Goal: Task Accomplishment & Management: Complete application form

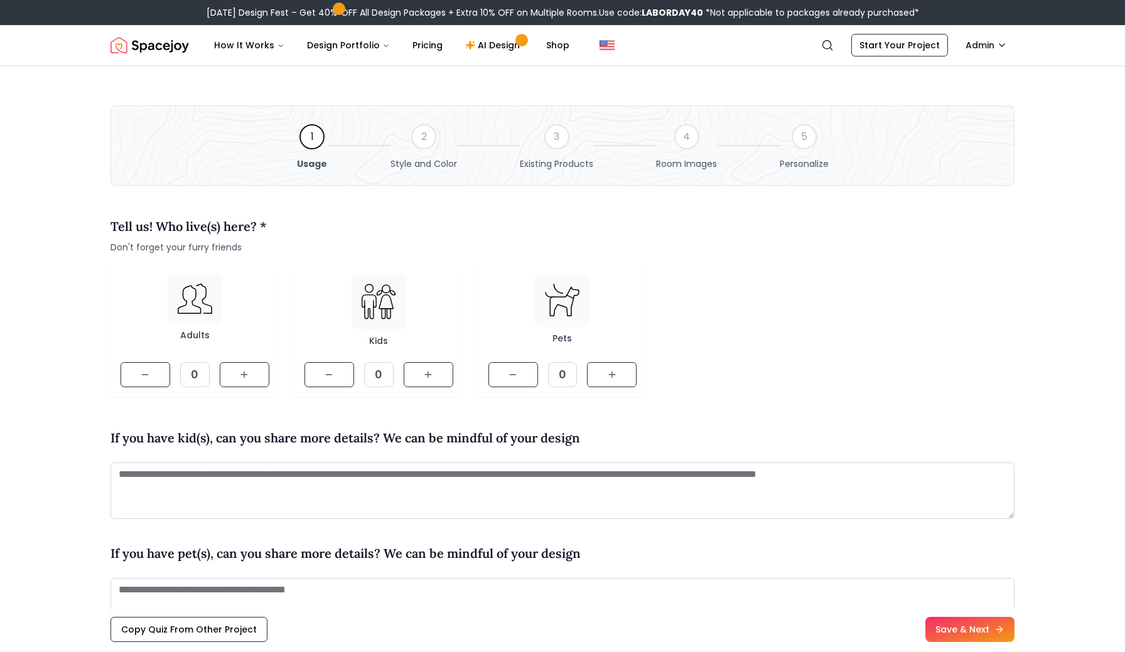
click at [144, 52] on img "Spacejoy" at bounding box center [149, 45] width 78 height 25
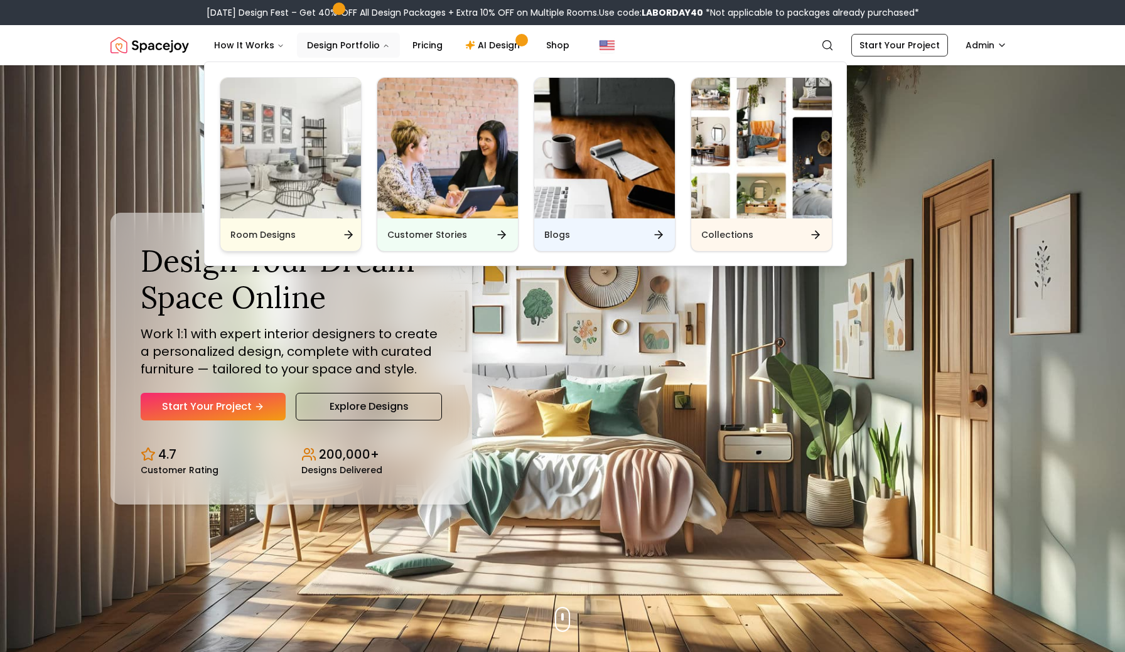
click at [277, 172] on img "Main" at bounding box center [290, 148] width 141 height 141
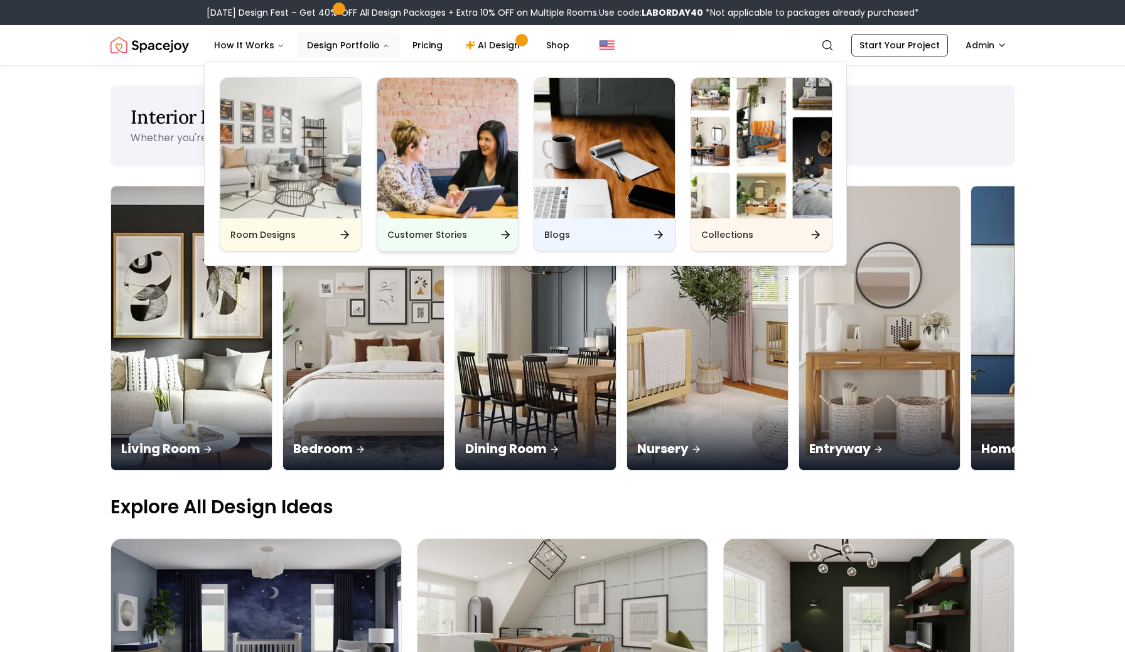
click at [441, 167] on img "Main" at bounding box center [447, 148] width 141 height 141
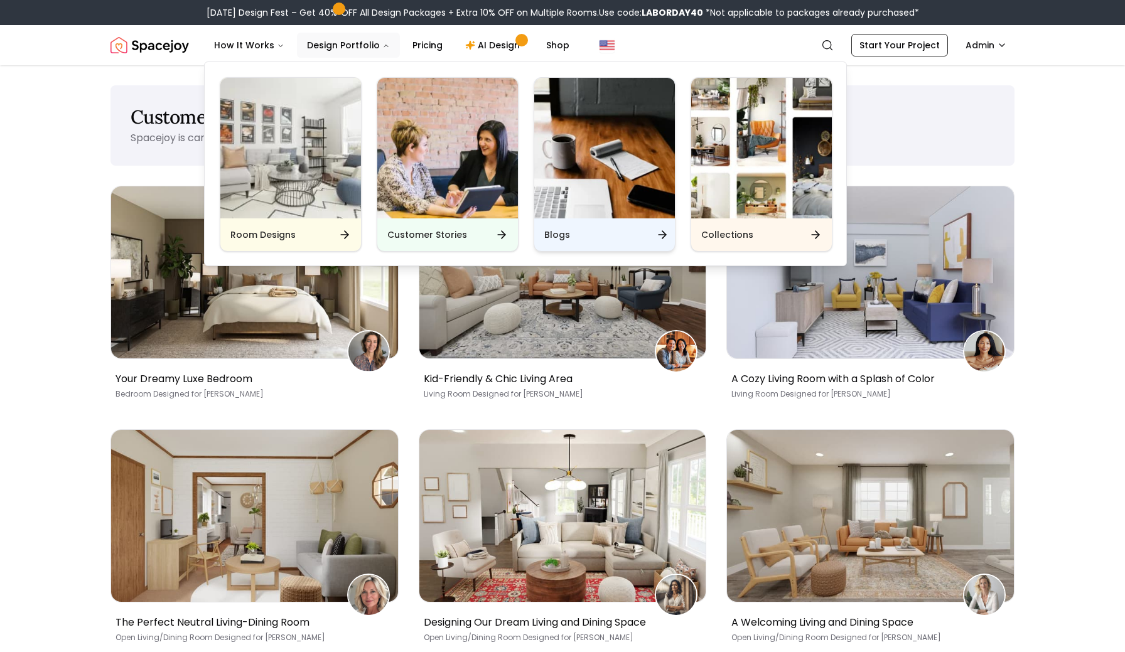
click at [594, 190] on img "Main" at bounding box center [604, 148] width 141 height 141
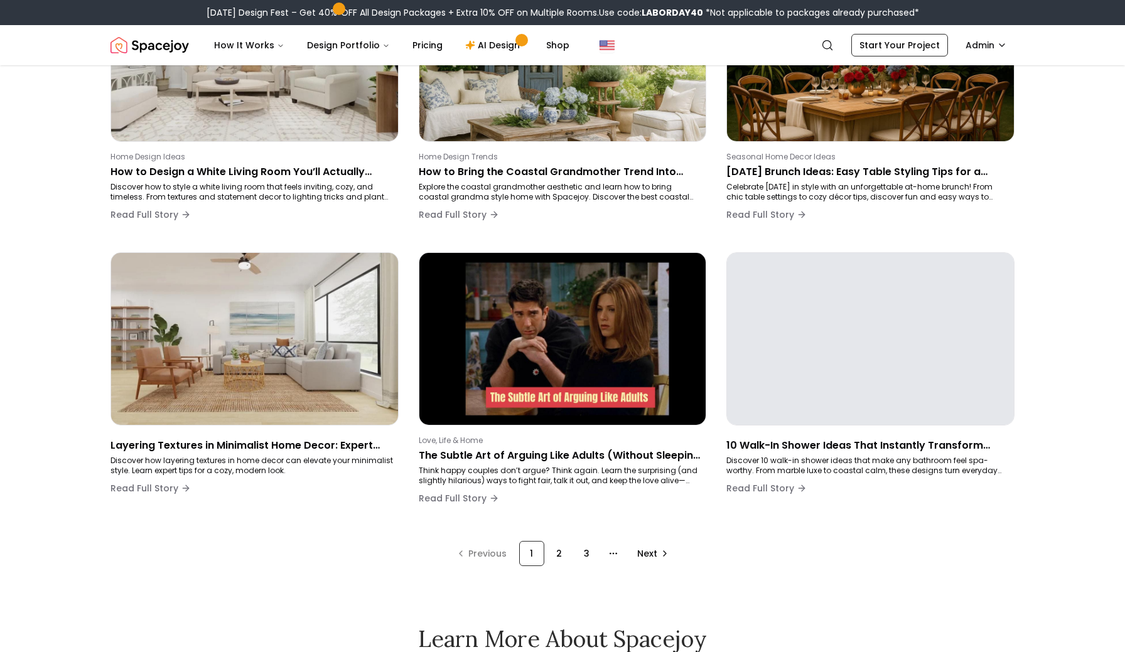
scroll to position [784, 0]
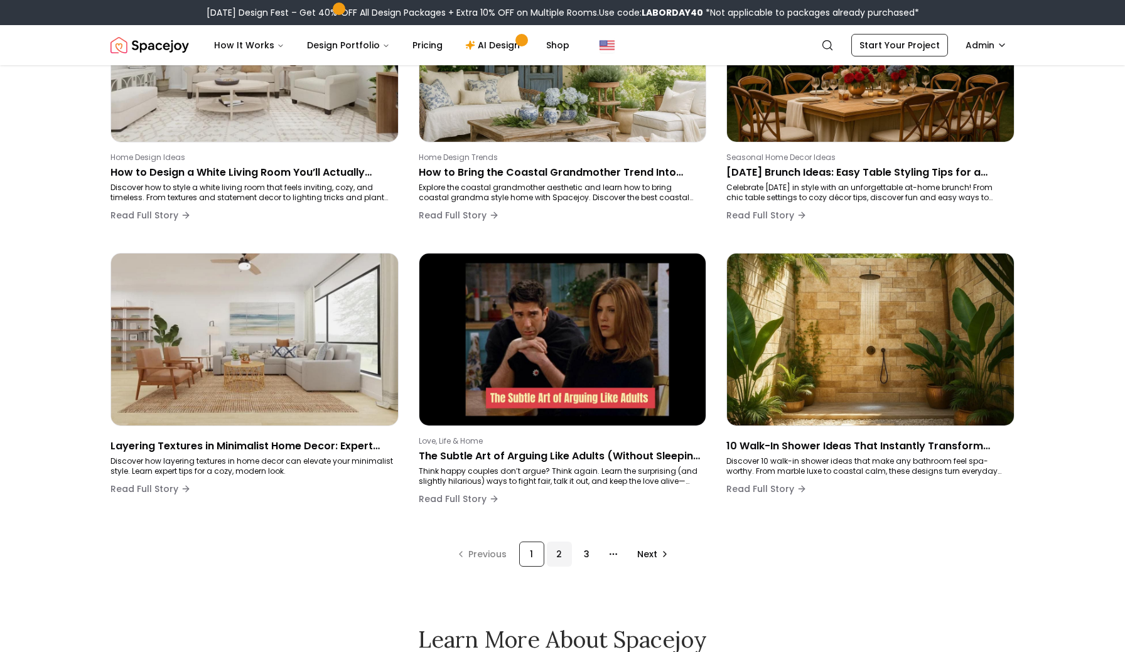
click at [556, 552] on div "2" at bounding box center [559, 554] width 25 height 25
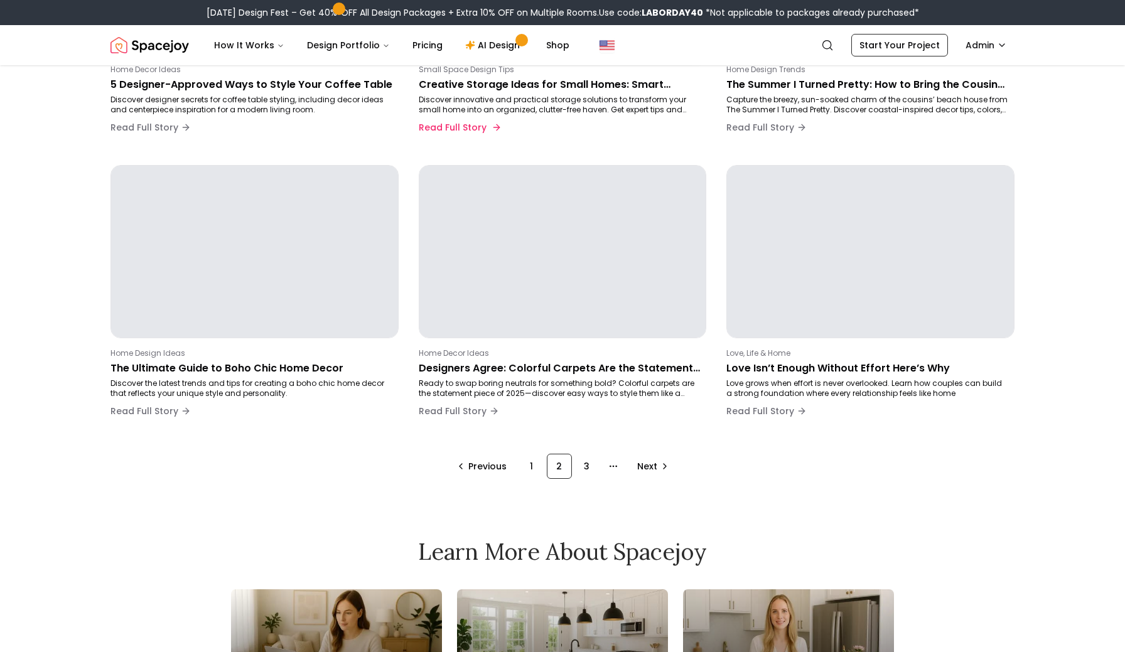
scroll to position [941, 0]
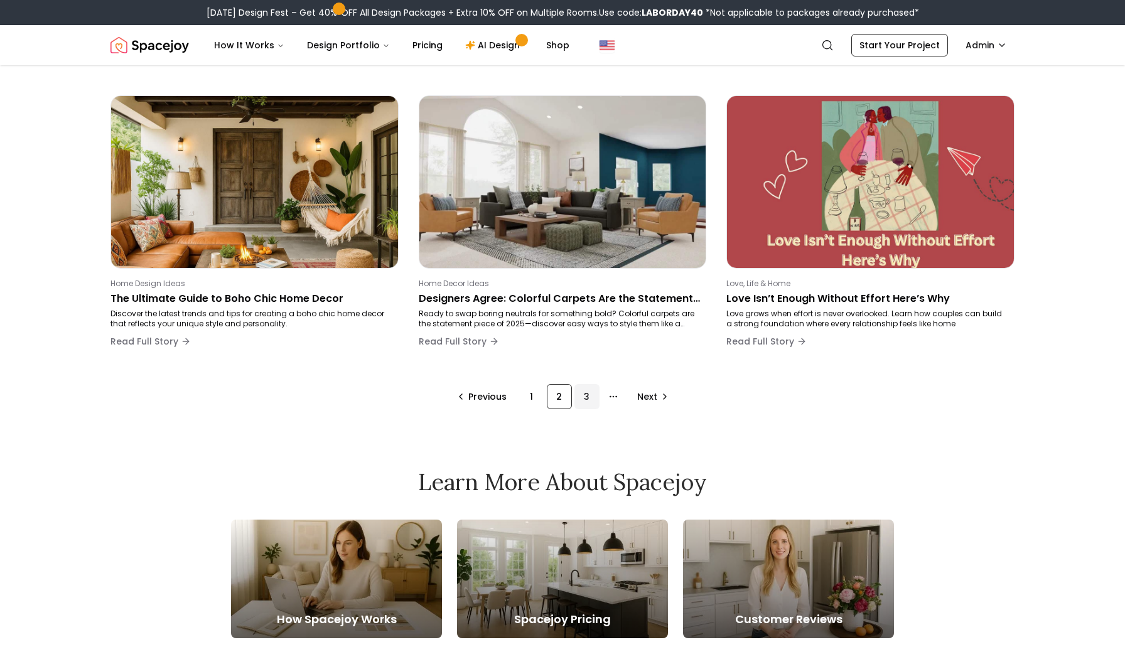
click at [588, 399] on div "3" at bounding box center [586, 396] width 25 height 25
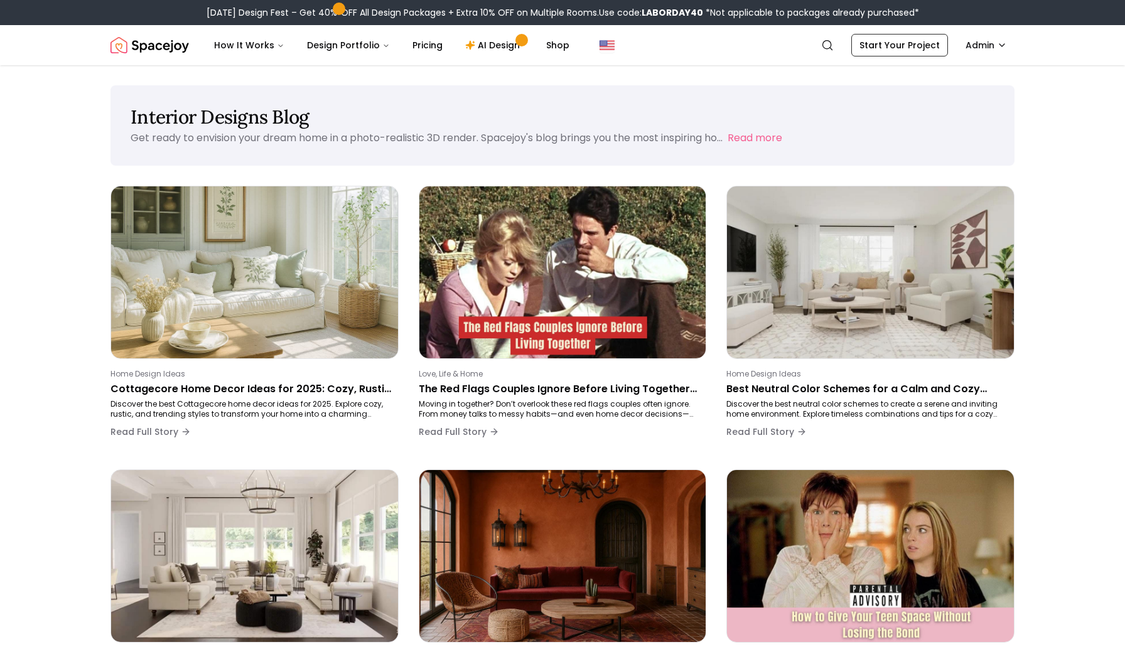
click at [152, 44] on img "Spacejoy" at bounding box center [149, 45] width 78 height 25
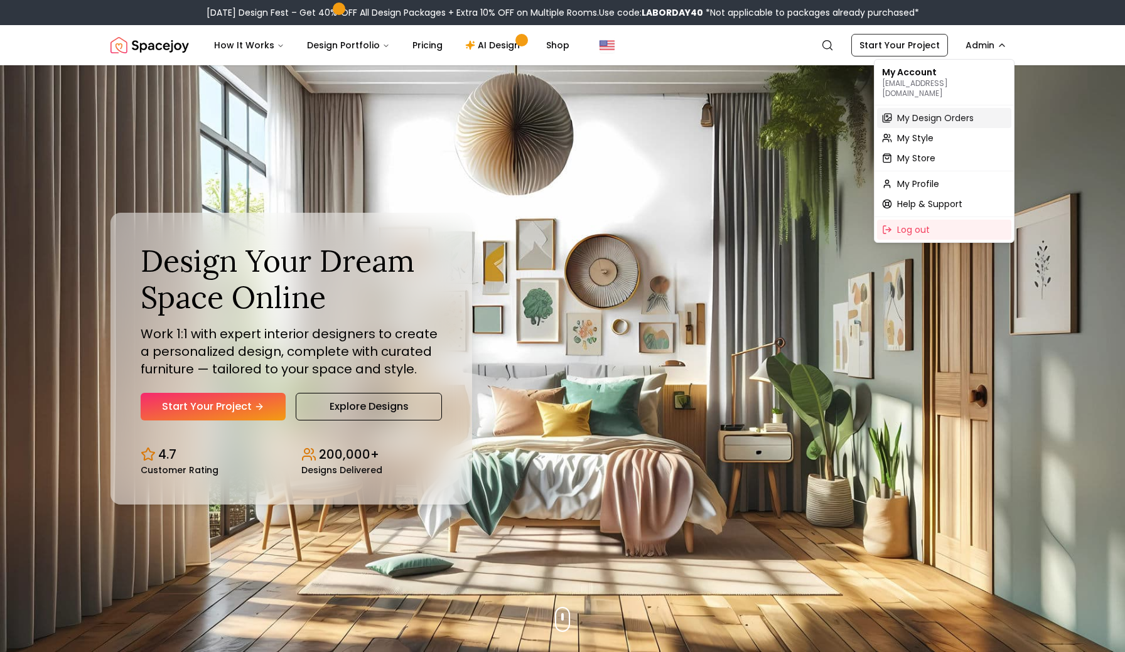
click at [911, 115] on div "My Design Orders" at bounding box center [944, 118] width 134 height 20
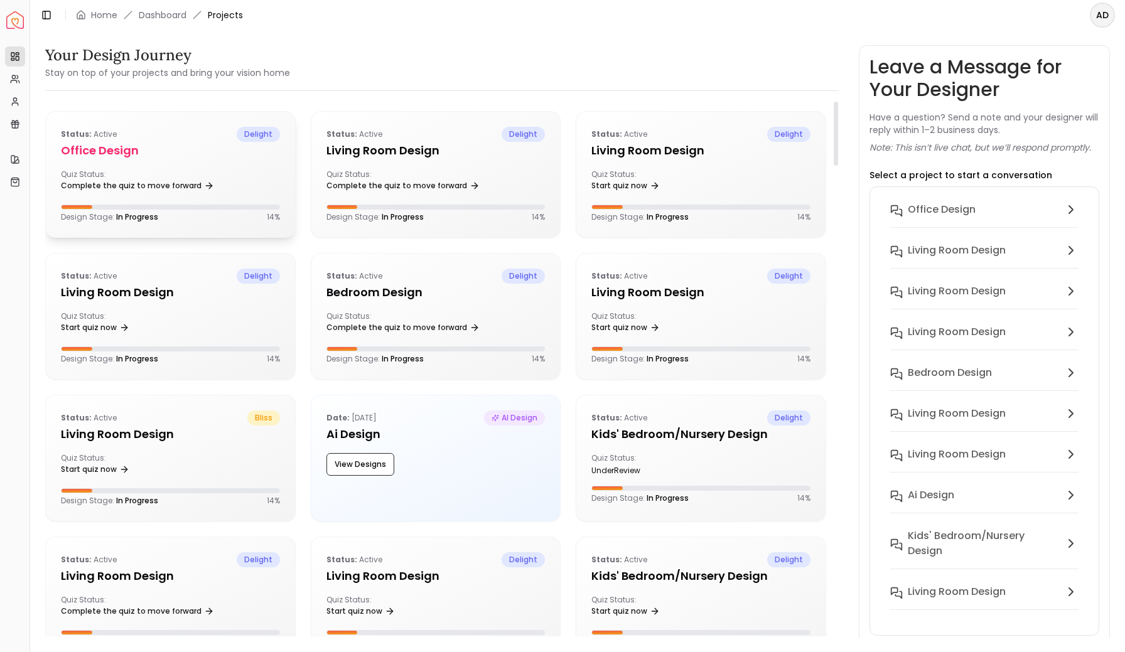
click at [196, 167] on div "Status: active delight Office design Quiz Status: Complete the quiz to move for…" at bounding box center [170, 175] width 249 height 126
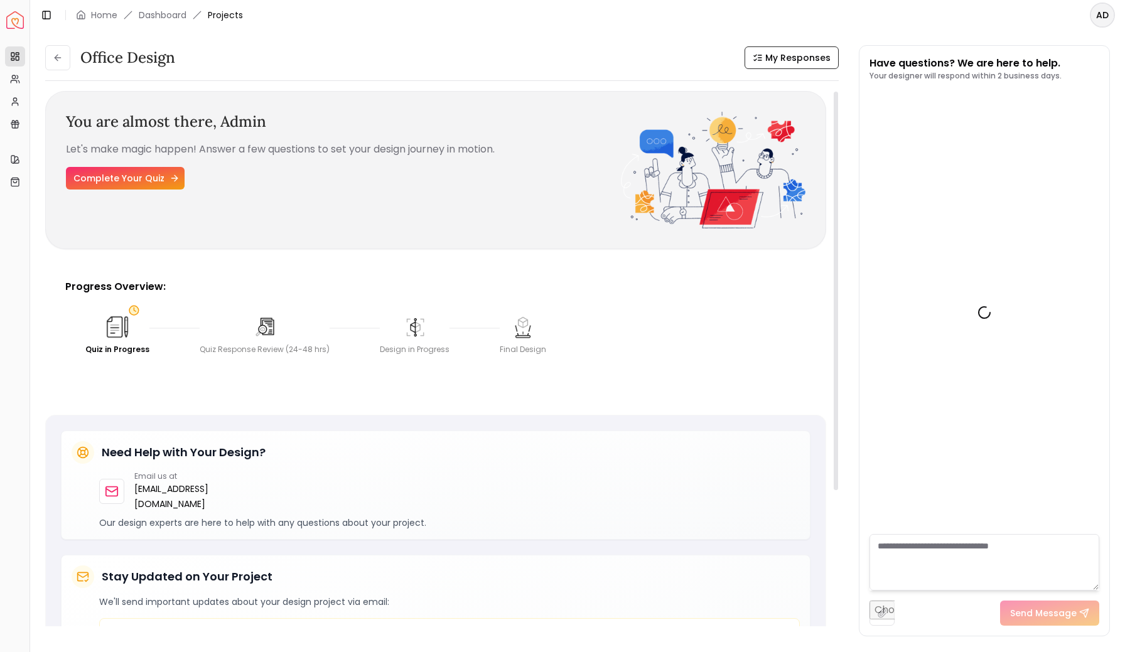
click at [127, 188] on link "Complete Your Quiz" at bounding box center [125, 178] width 119 height 23
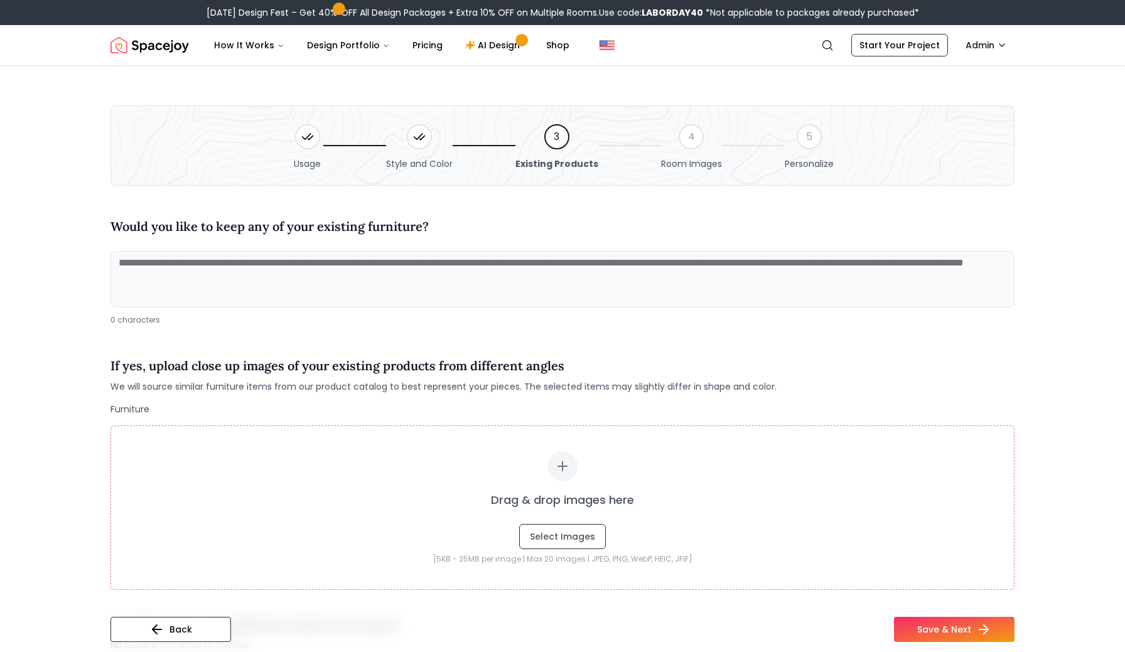
drag, startPoint x: 492, startPoint y: 308, endPoint x: 495, endPoint y: 240, distance: 67.8
click at [495, 240] on div "Would you like to keep any of your existing furniture? 0 characters" at bounding box center [562, 266] width 904 height 118
click at [468, 289] on textarea at bounding box center [562, 279] width 904 height 56
click at [448, 343] on div "Would you like to keep any of your existing furniture? 0 characters If yes, upl…" at bounding box center [562, 498] width 904 height 595
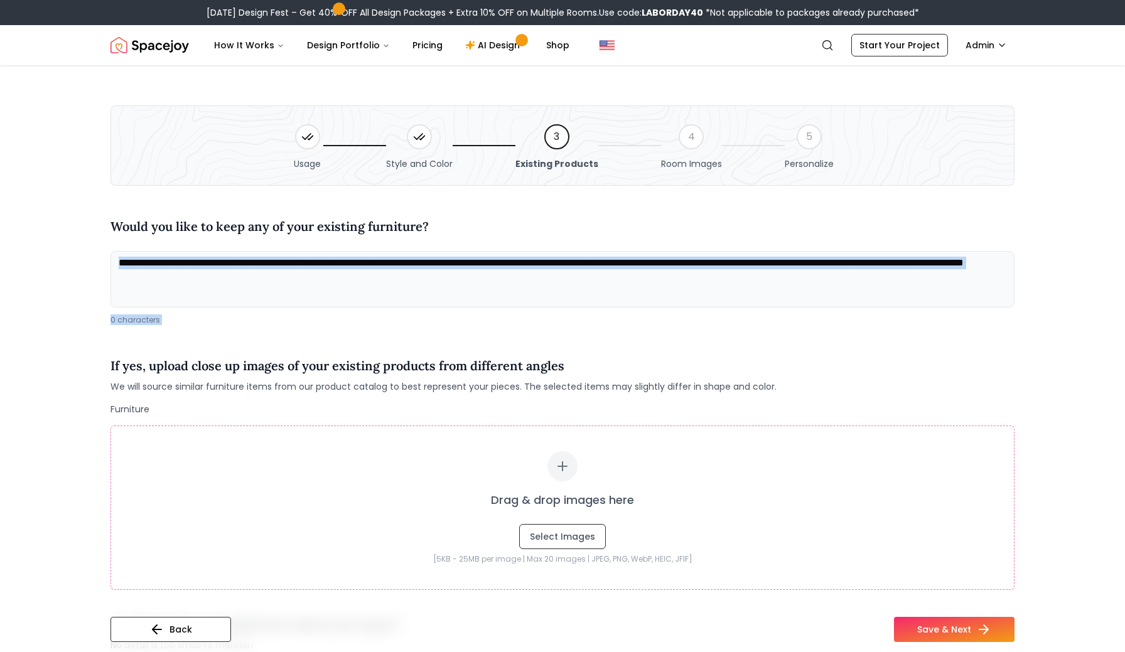
drag, startPoint x: 422, startPoint y: 341, endPoint x: 436, endPoint y: 260, distance: 81.5
click at [436, 260] on div "Would you like to keep any of your existing furniture? 0 characters If yes, upl…" at bounding box center [562, 498] width 904 height 595
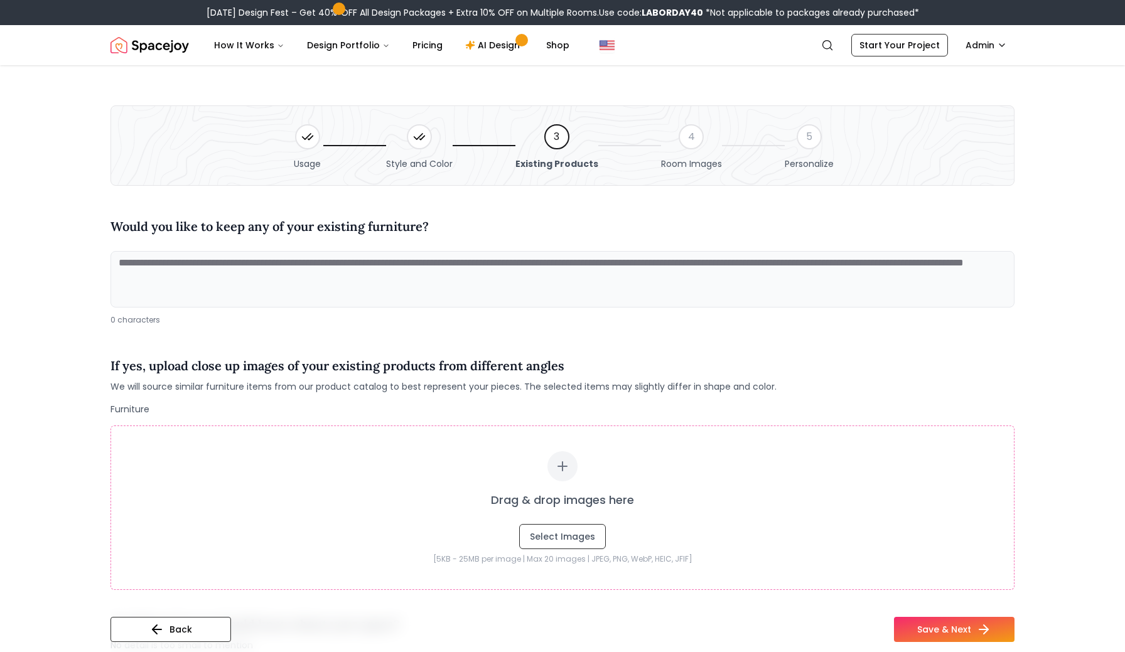
click at [414, 323] on div "0 characters" at bounding box center [562, 320] width 904 height 10
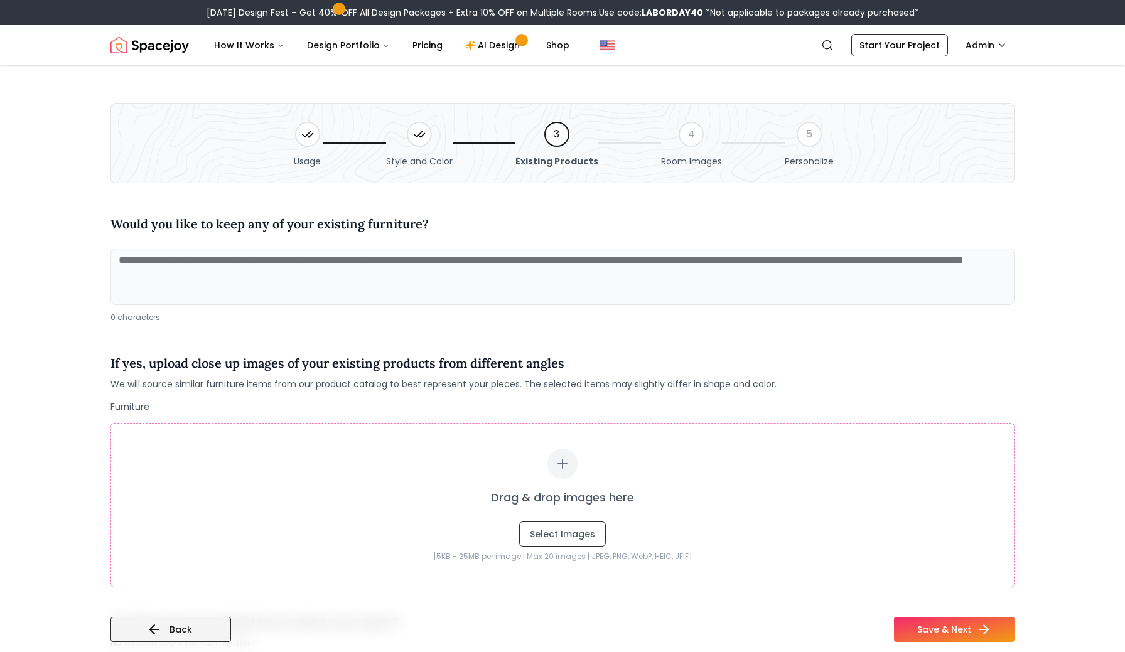
click at [188, 625] on button "Back" at bounding box center [170, 629] width 121 height 25
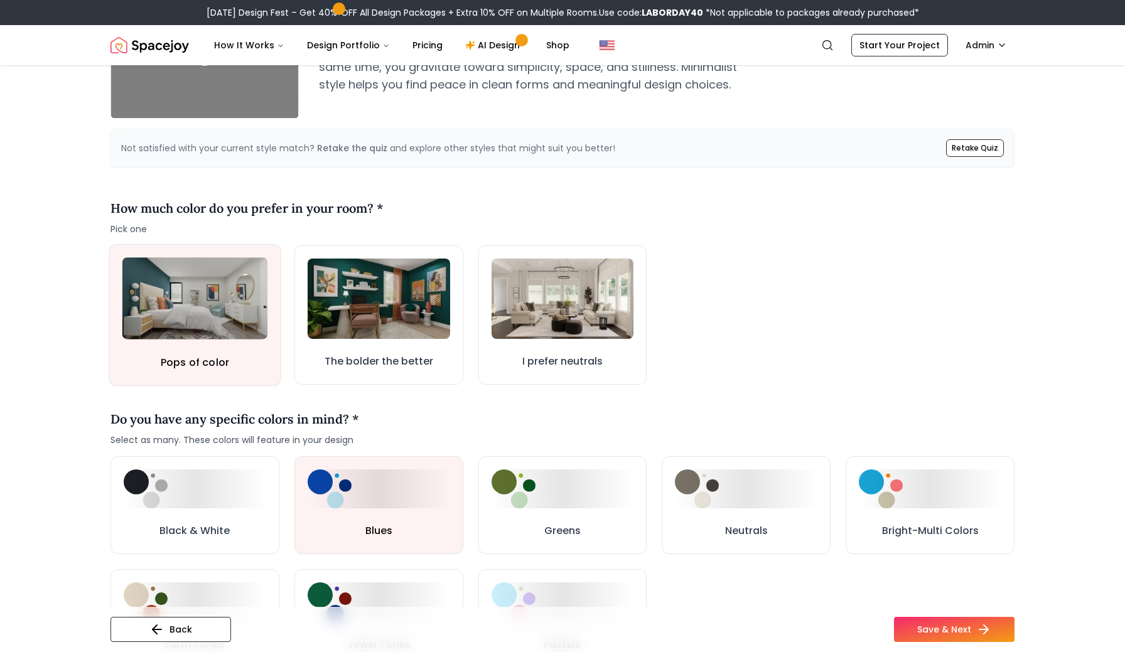
scroll to position [311, 0]
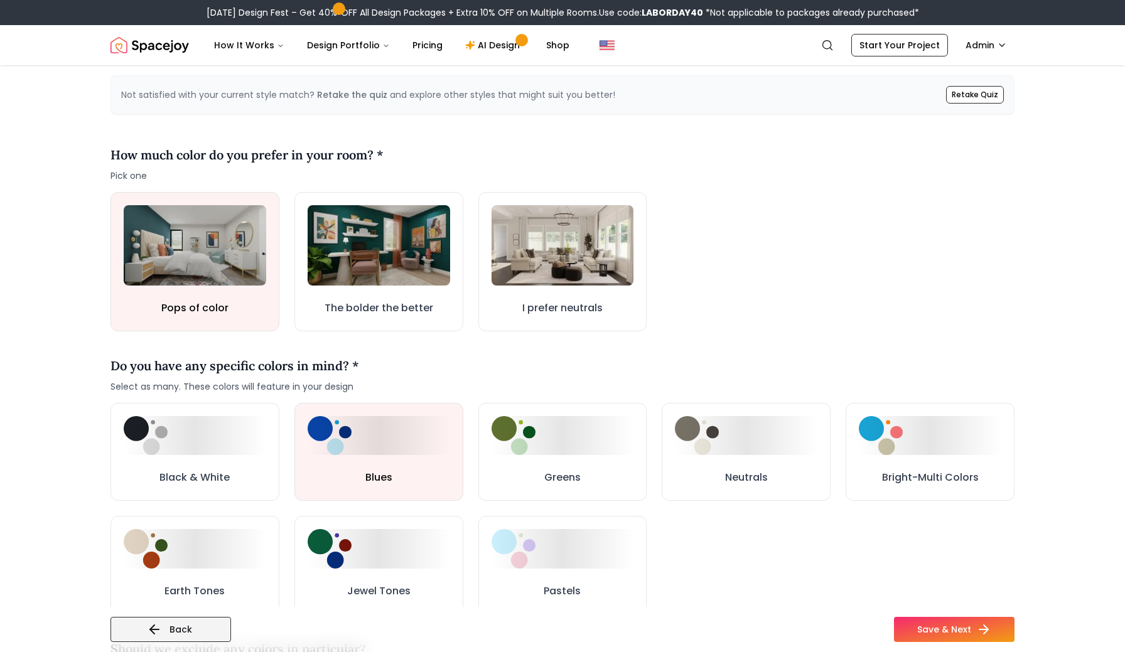
click at [183, 638] on button "Back" at bounding box center [170, 629] width 121 height 25
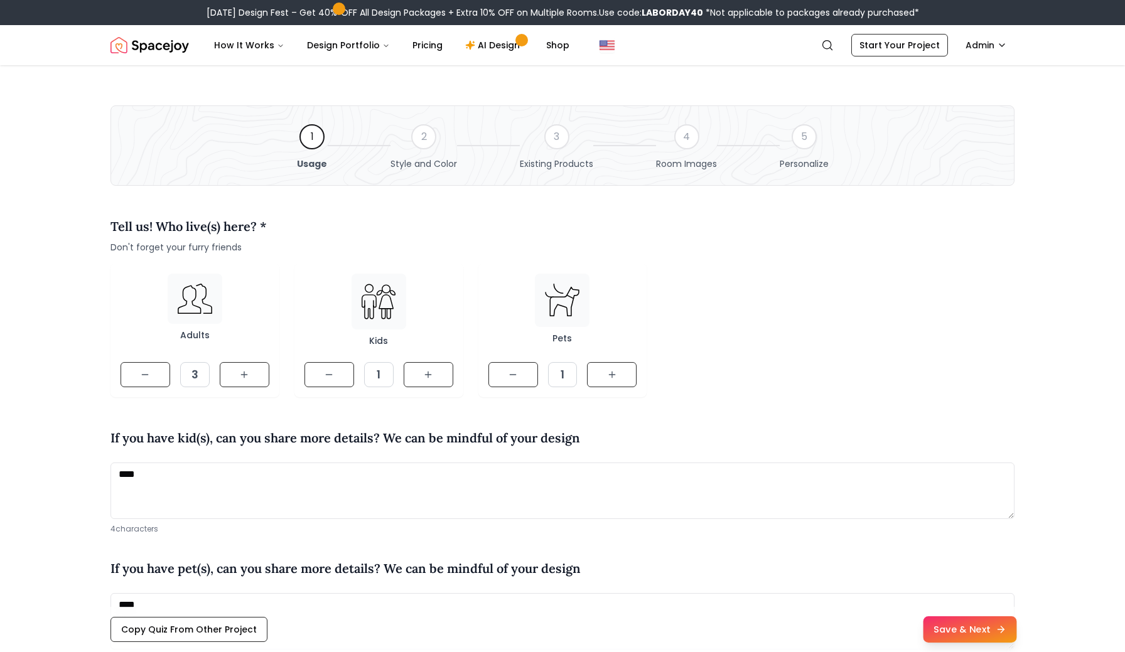
click at [959, 631] on button "Save & Next" at bounding box center [970, 629] width 94 height 26
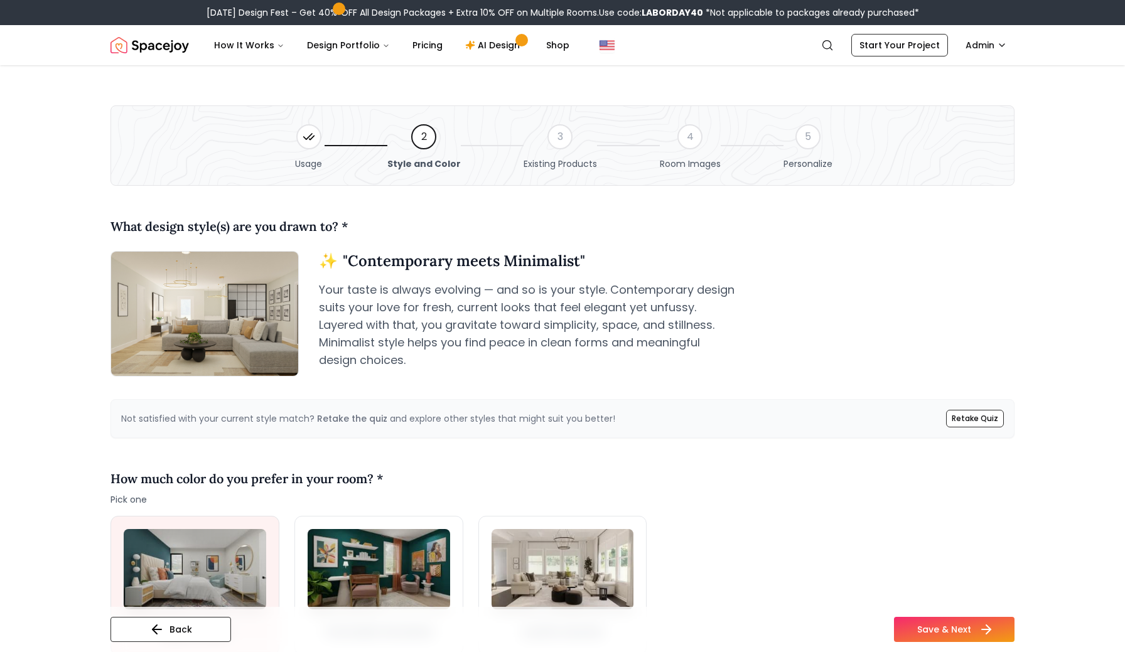
click at [921, 633] on button "Save & Next" at bounding box center [954, 629] width 121 height 25
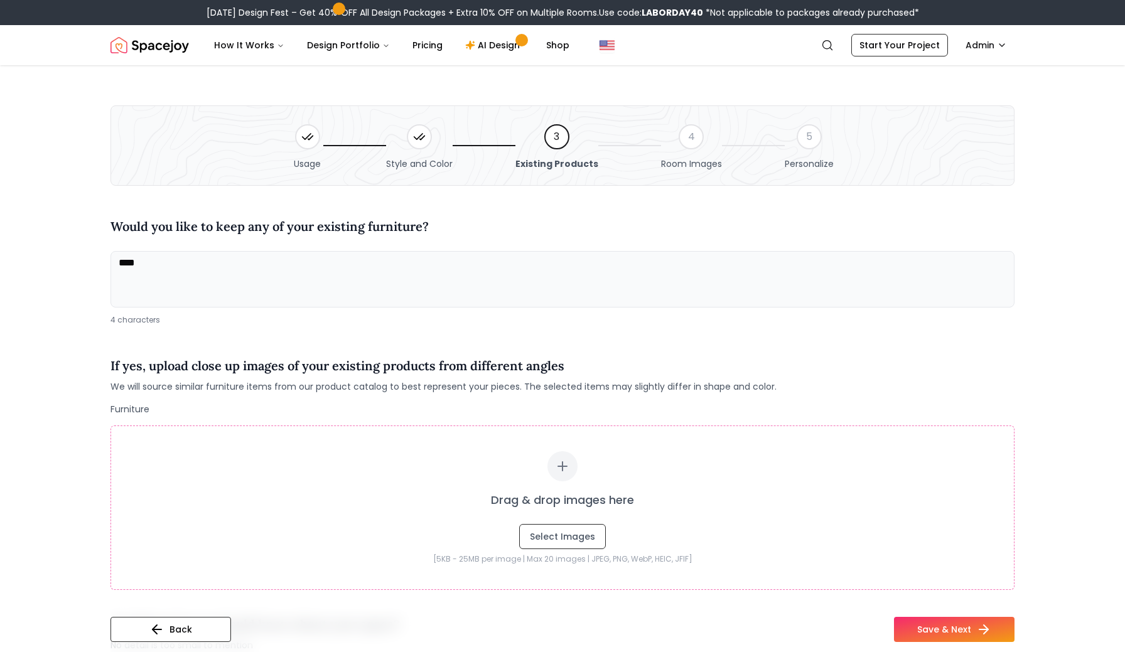
click at [975, 643] on div "Back Save & Next" at bounding box center [562, 634] width 904 height 35
click at [975, 627] on button "Save & Next" at bounding box center [954, 629] width 121 height 25
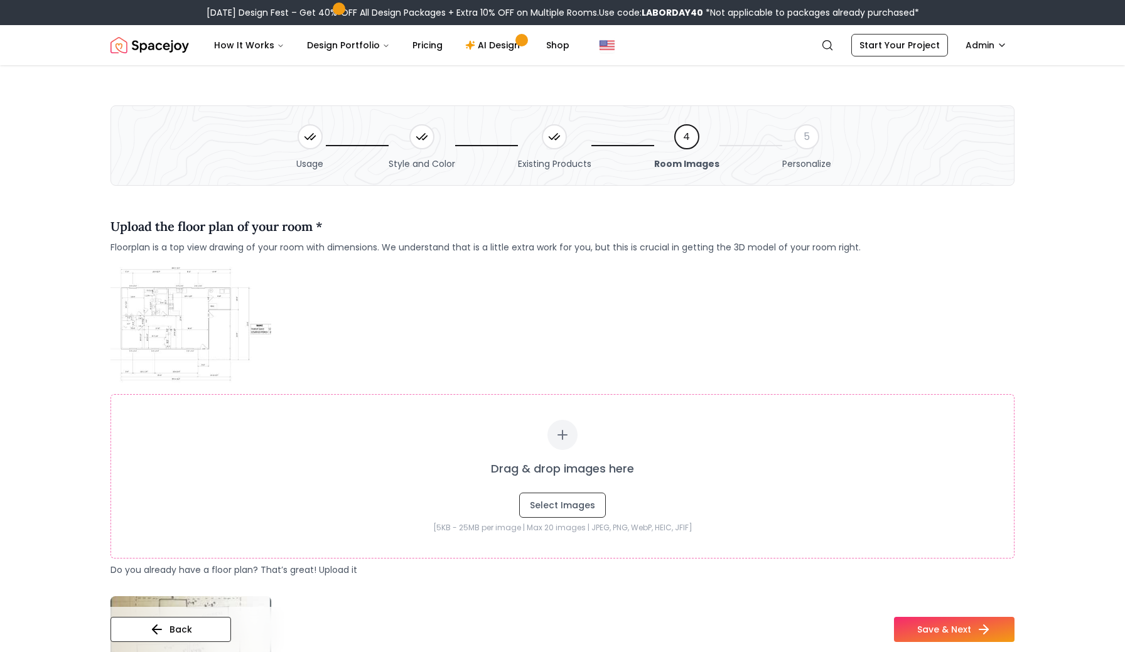
click at [853, 428] on div "Drag & drop images here Select Images" at bounding box center [562, 469] width 852 height 98
click at [938, 624] on button "Save & Next" at bounding box center [954, 629] width 121 height 25
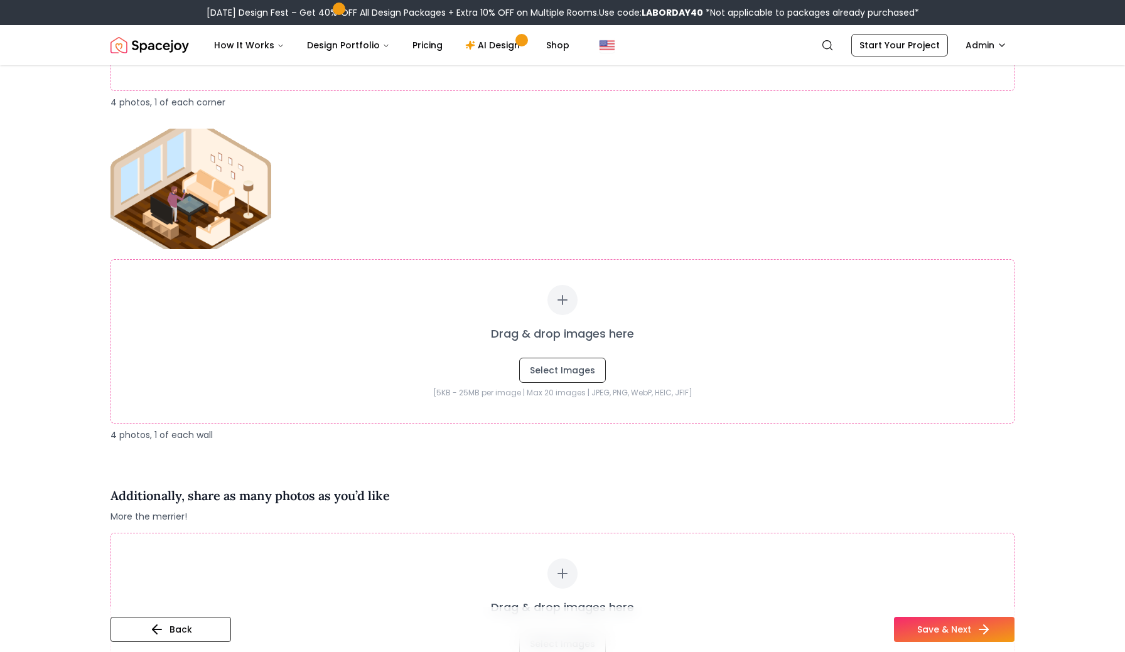
scroll to position [1697, 0]
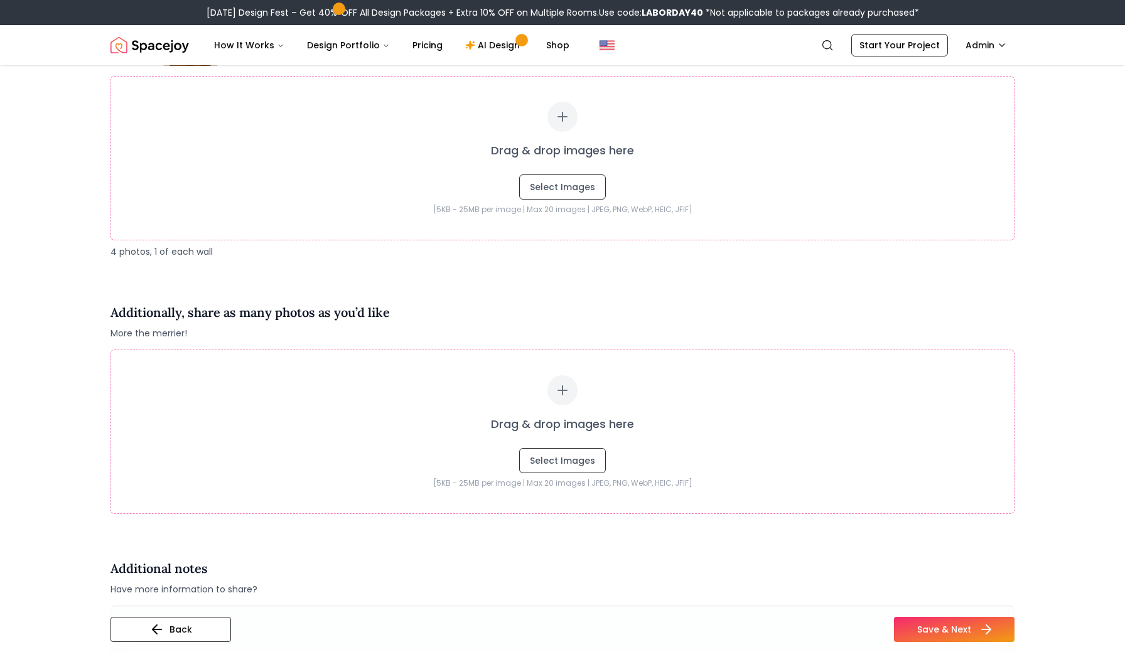
click at [947, 619] on button "Save & Next" at bounding box center [954, 629] width 121 height 25
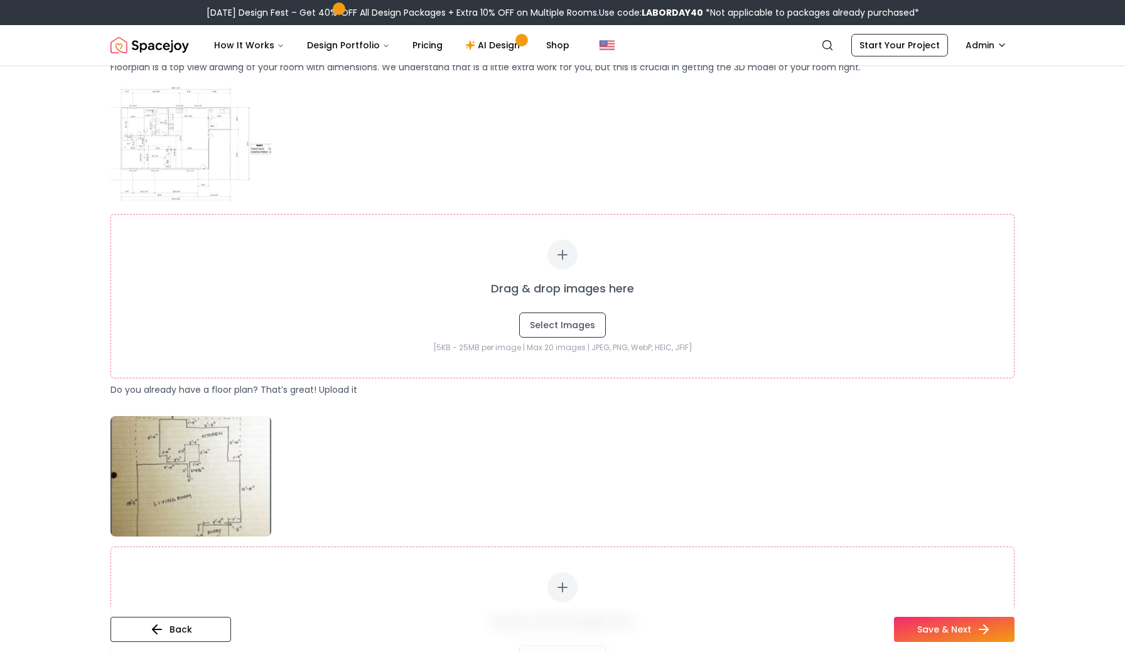
scroll to position [0, 0]
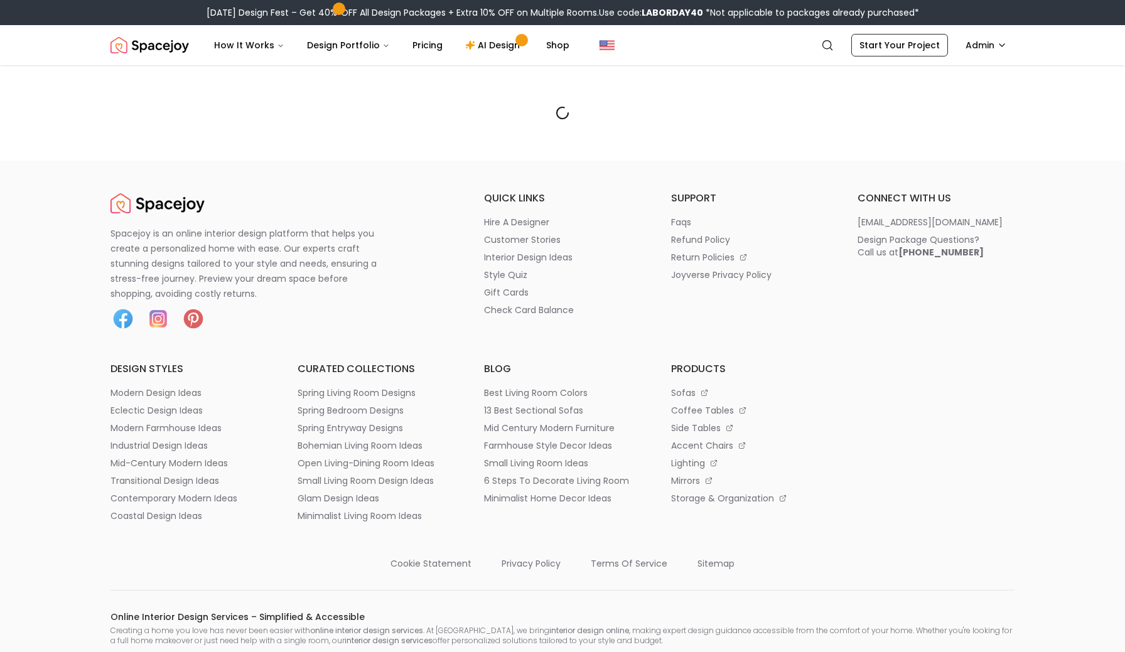
click at [270, 134] on div at bounding box center [562, 112] width 964 height 95
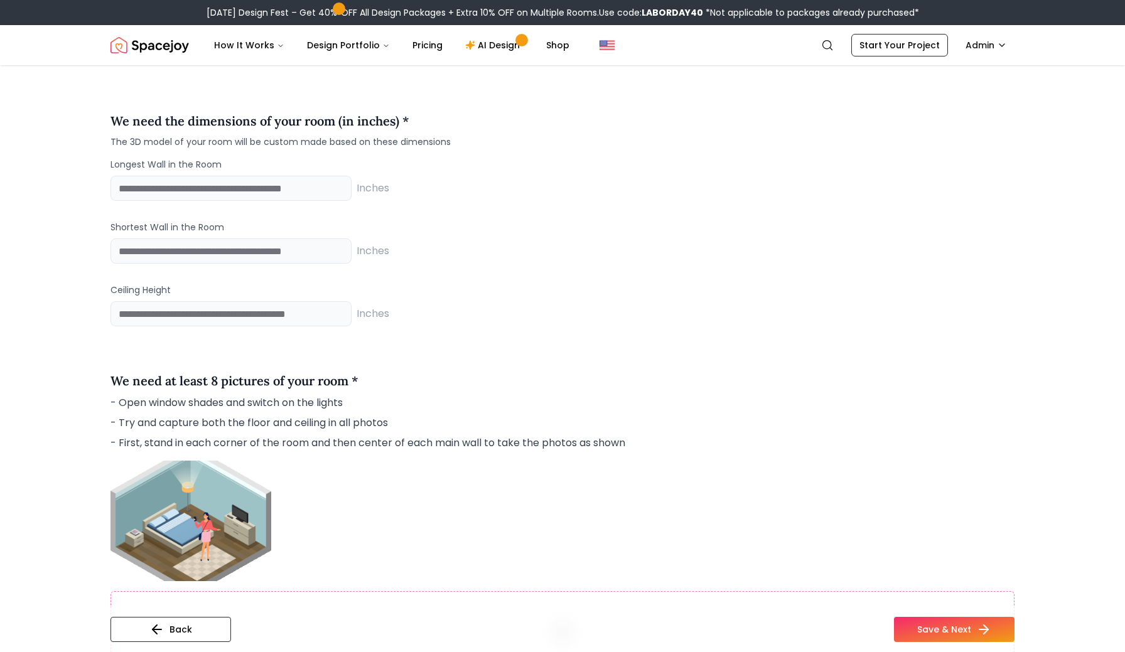
scroll to position [855, 0]
